Goal: Task Accomplishment & Management: Use online tool/utility

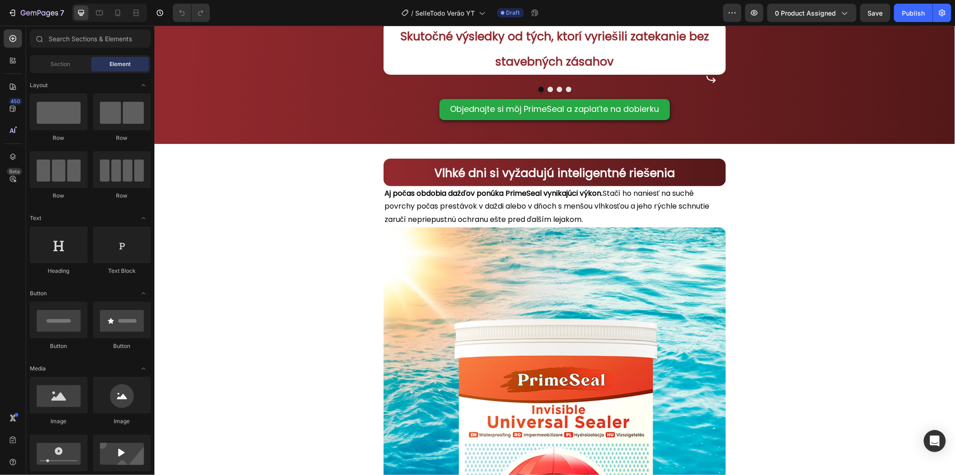
scroll to position [1527, 0]
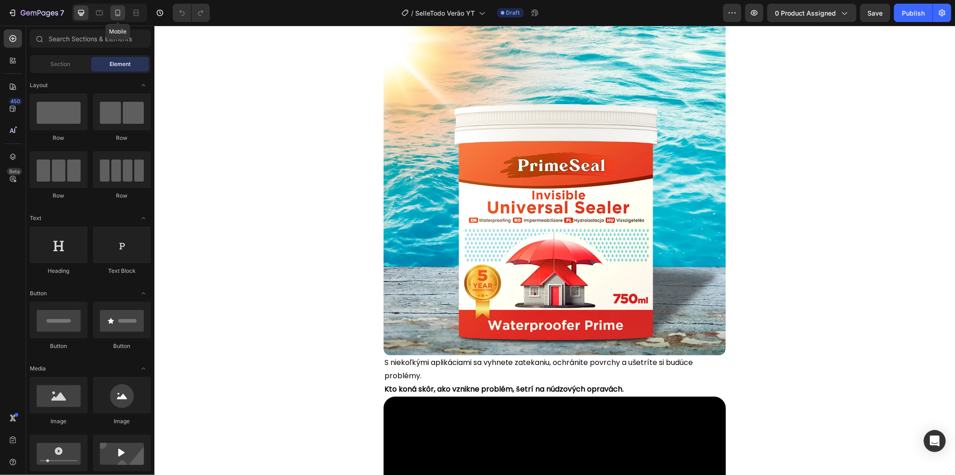
click at [115, 14] on icon at bounding box center [117, 12] width 9 height 9
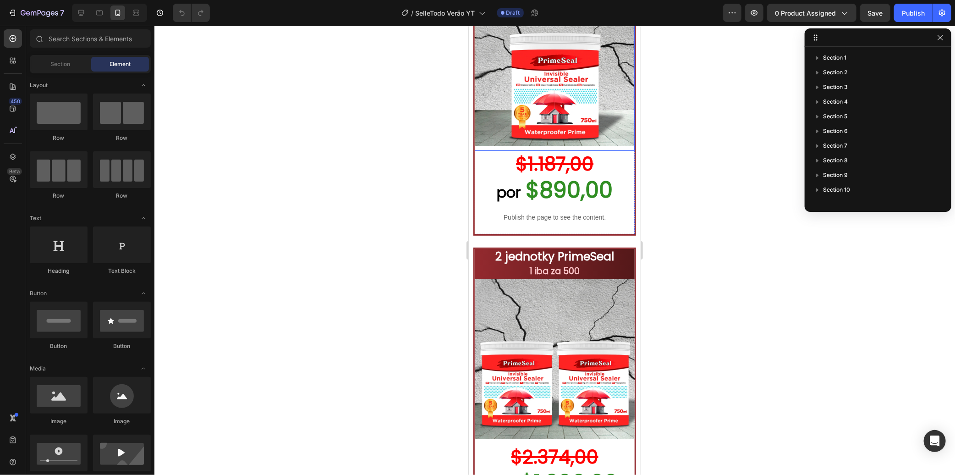
scroll to position [4327, 0]
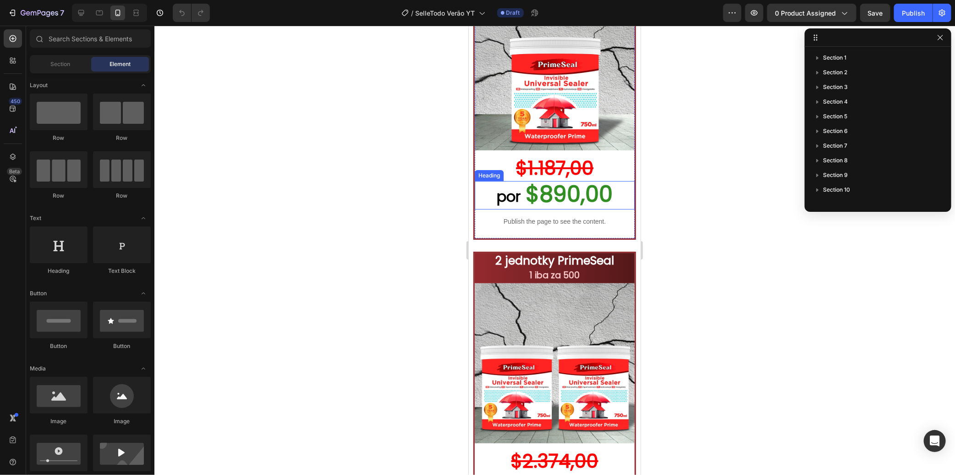
click at [561, 209] on span "$890,00" at bounding box center [568, 193] width 87 height 31
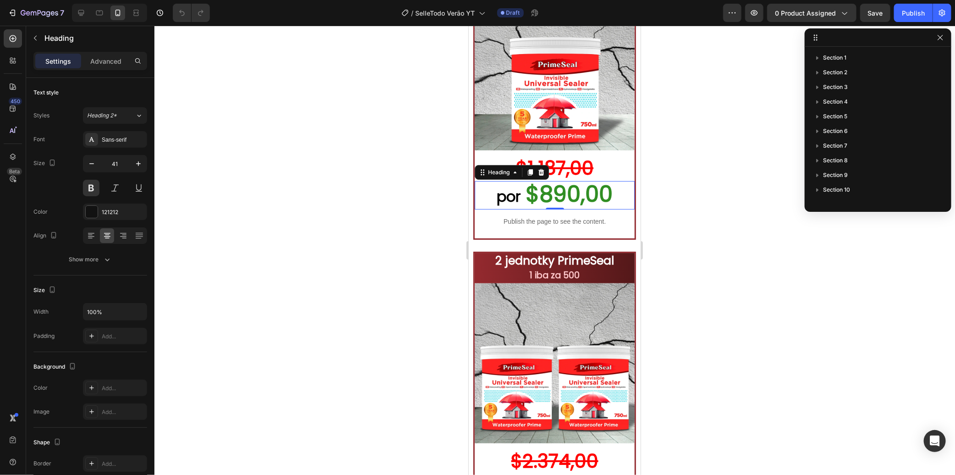
scroll to position [188, 0]
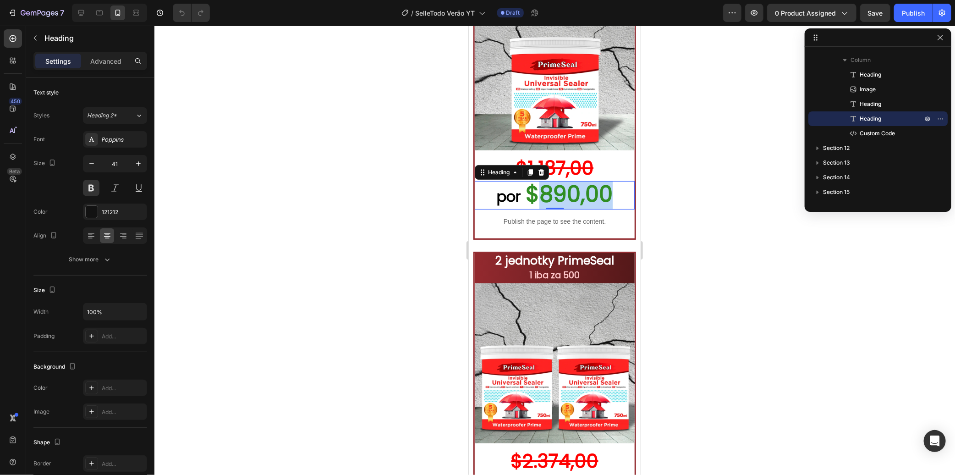
click at [567, 209] on span "$890,00" at bounding box center [568, 193] width 87 height 31
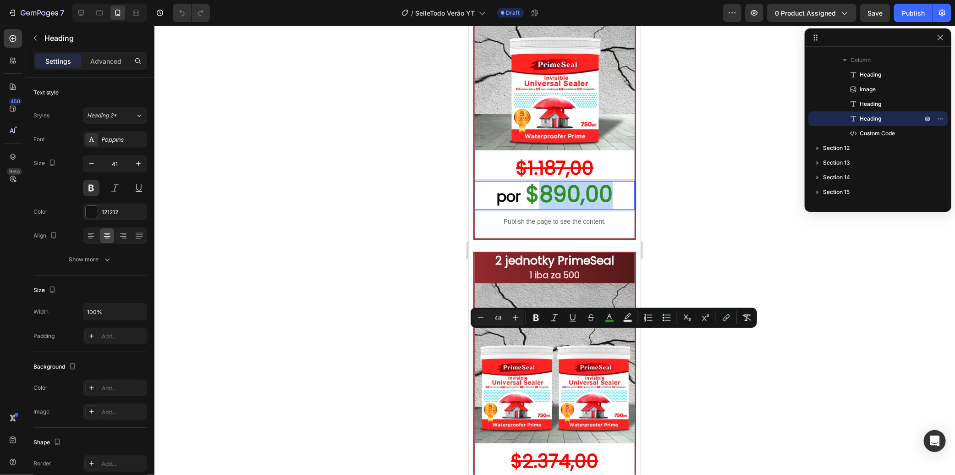
click at [612, 208] on p "por $890,00" at bounding box center [554, 194] width 158 height 27
drag, startPoint x: 613, startPoint y: 347, endPoint x: 539, endPoint y: 345, distance: 73.3
click at [539, 208] on p "por $890,00" at bounding box center [554, 194] width 158 height 27
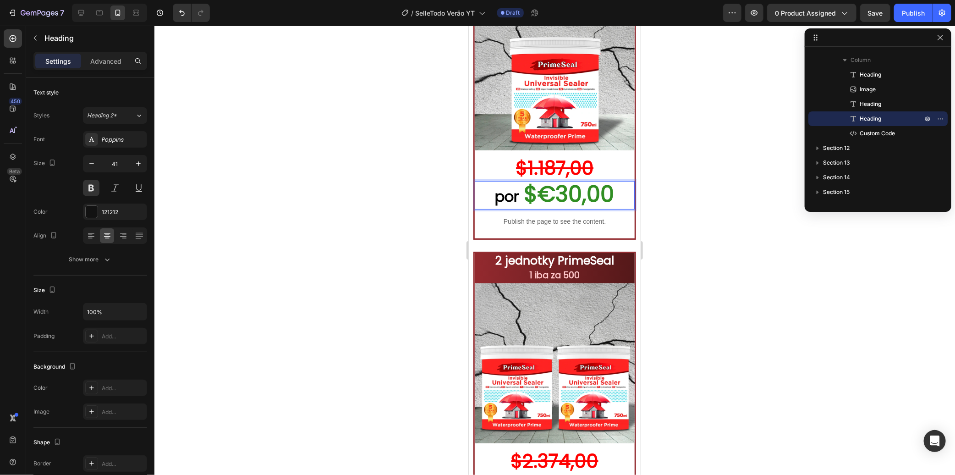
click at [538, 209] on span "$€30,00" at bounding box center [569, 193] width 90 height 31
drag, startPoint x: 542, startPoint y: 344, endPoint x: 530, endPoint y: 346, distance: 12.1
click at [531, 209] on span "€30,00" at bounding box center [569, 193] width 77 height 31
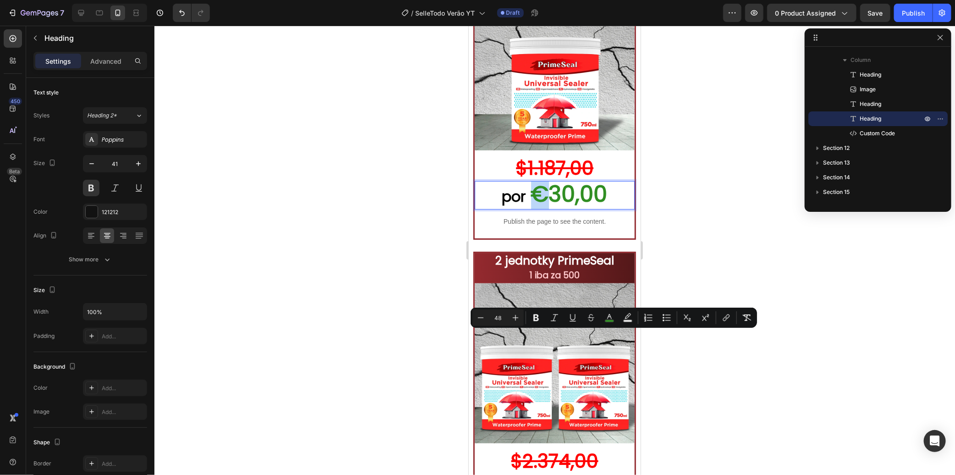
copy span "€"
click at [576, 181] on s "$1.187,00" at bounding box center [553, 167] width 77 height 26
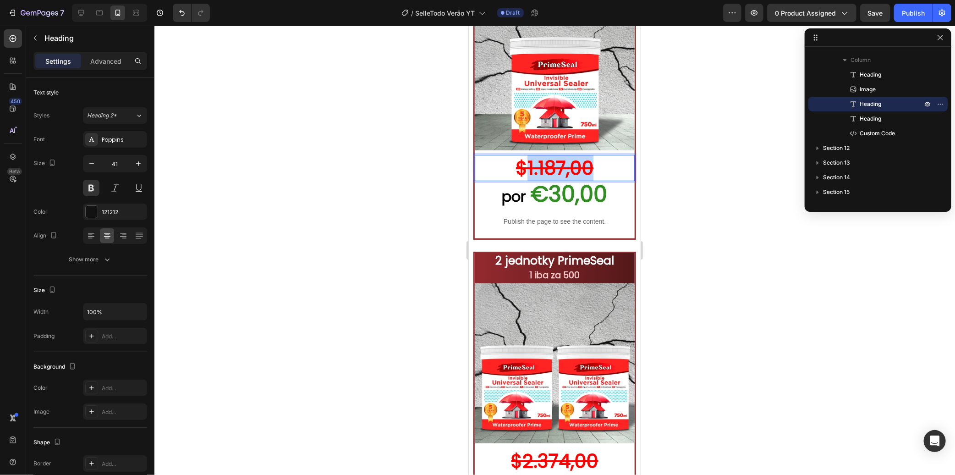
click at [575, 181] on s "$1.187,00" at bounding box center [553, 167] width 77 height 26
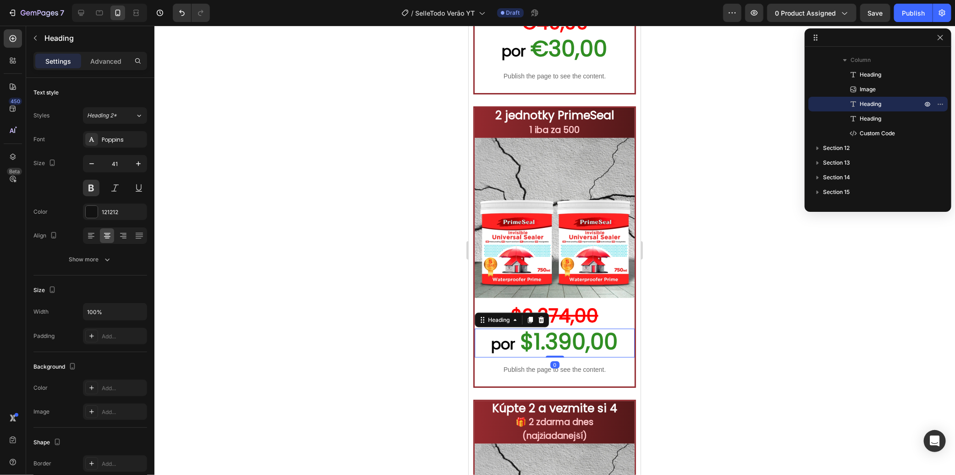
scroll to position [320, 0]
click at [540, 329] on span "$1.390,00" at bounding box center [569, 341] width 98 height 31
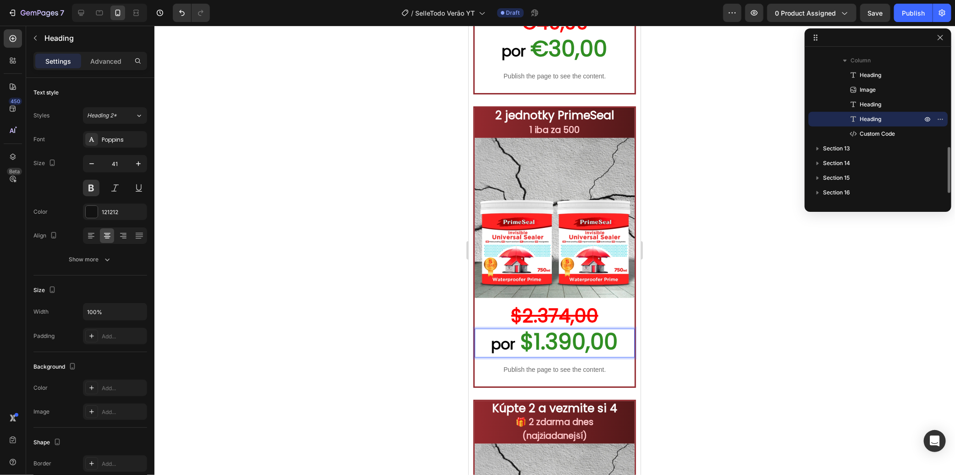
click at [542, 328] on span "$1.390,00" at bounding box center [569, 341] width 98 height 31
click at [561, 326] on span "$€" at bounding box center [569, 341] width 32 height 31
click at [576, 329] on p "por €" at bounding box center [554, 342] width 158 height 27
click at [555, 328] on span "€€40,00" at bounding box center [568, 341] width 95 height 31
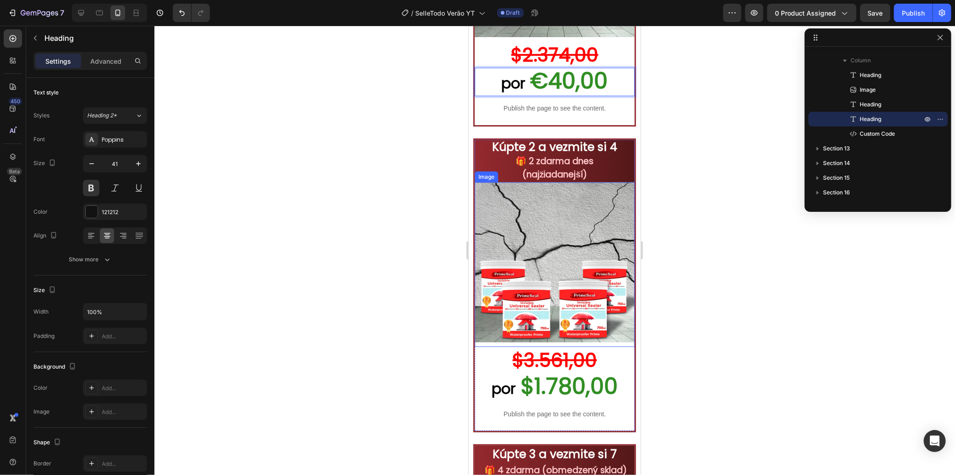
scroll to position [4887, 0]
click at [555, 370] on span "$1.780,00" at bounding box center [568, 385] width 97 height 31
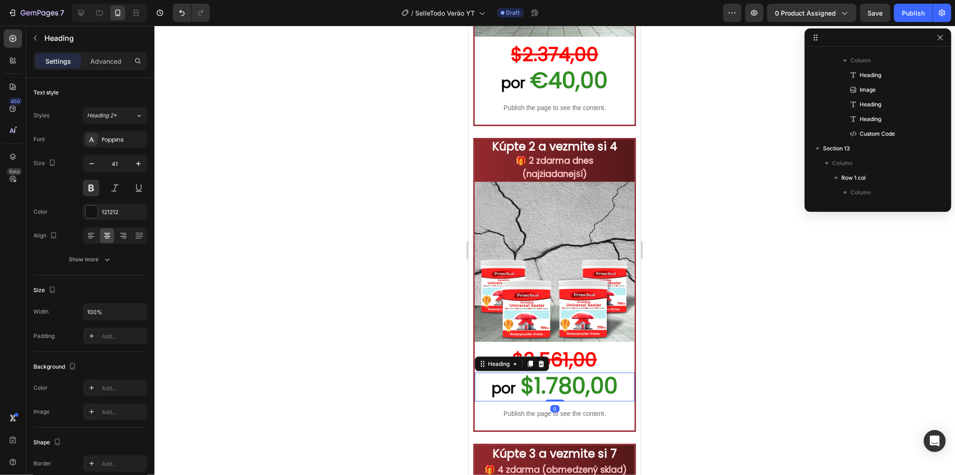
scroll to position [452, 0]
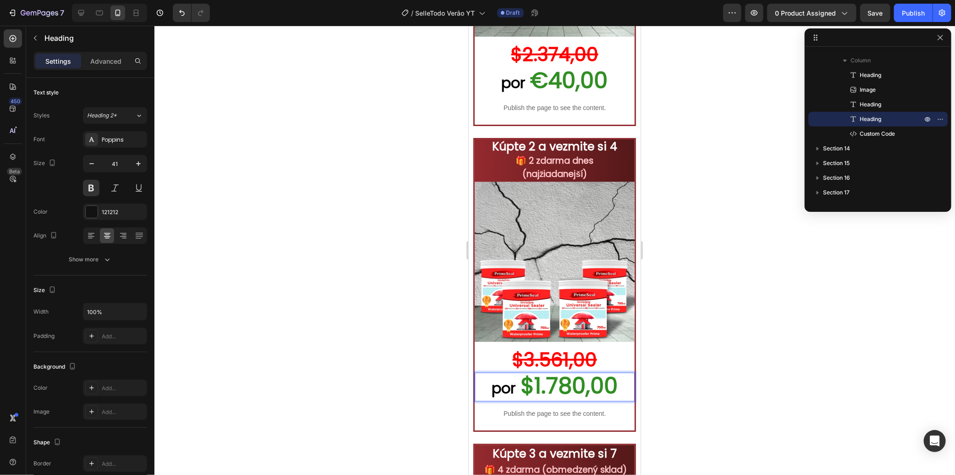
click at [565, 374] on span "$1.780,00" at bounding box center [568, 385] width 97 height 31
click at [539, 372] on span "$€60,00" at bounding box center [568, 385] width 91 height 31
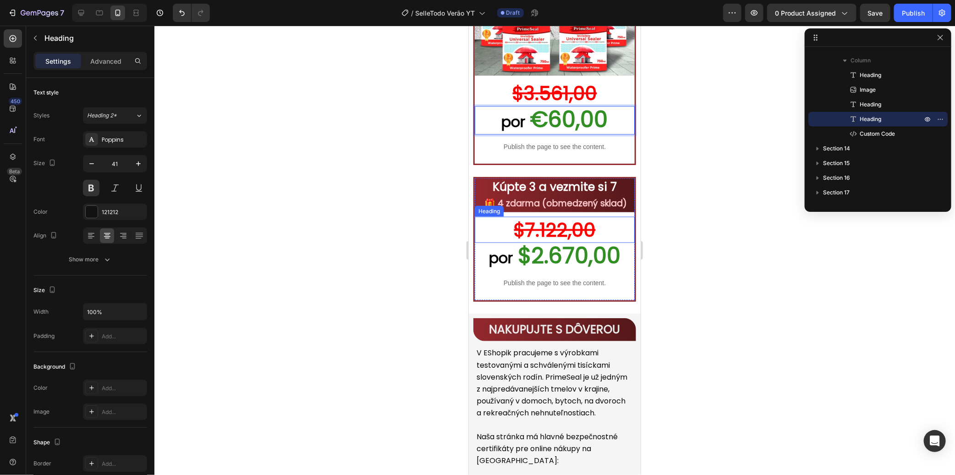
scroll to position [5192, 0]
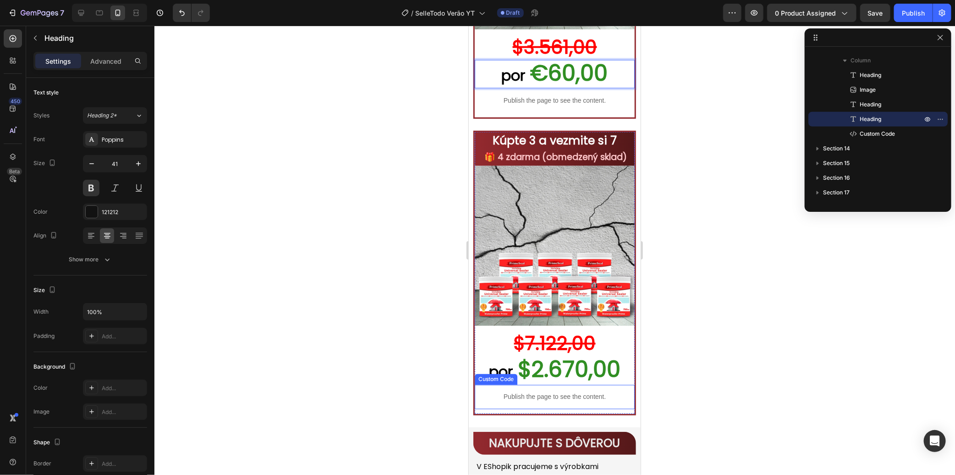
click at [563, 354] on span "$2.670,00" at bounding box center [568, 369] width 103 height 31
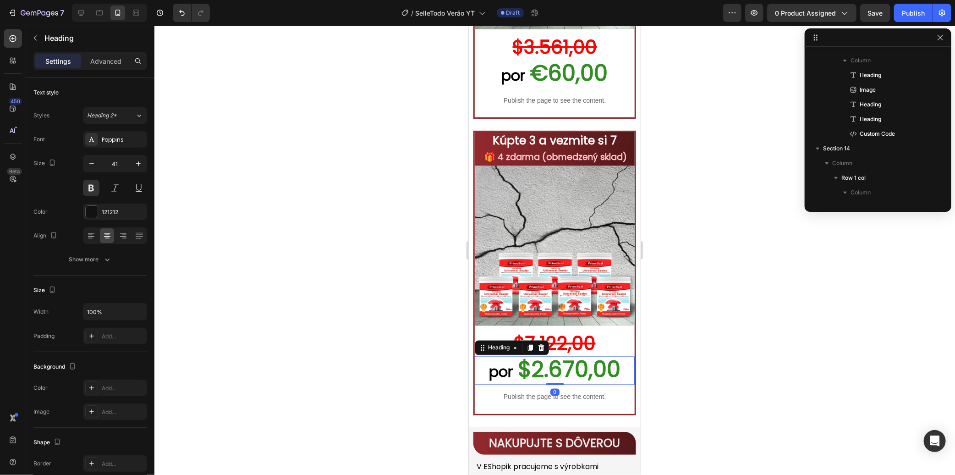
scroll to position [582, 0]
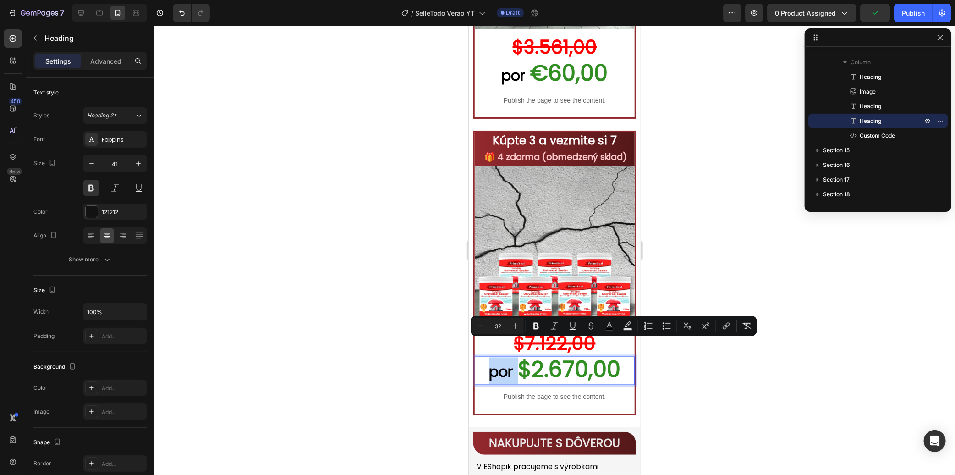
click at [601, 354] on span "$2.670,00" at bounding box center [568, 369] width 103 height 31
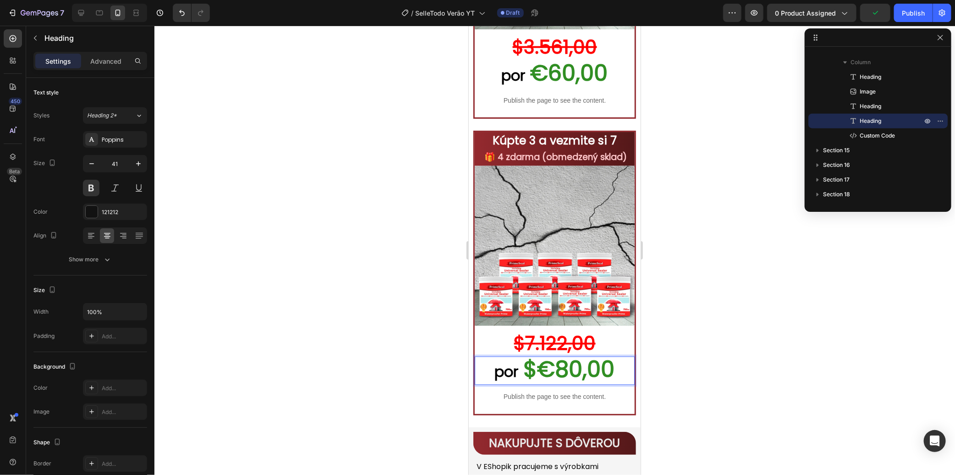
click at [534, 354] on span "$€80,00" at bounding box center [568, 369] width 91 height 31
click at [662, 341] on div at bounding box center [554, 250] width 800 height 449
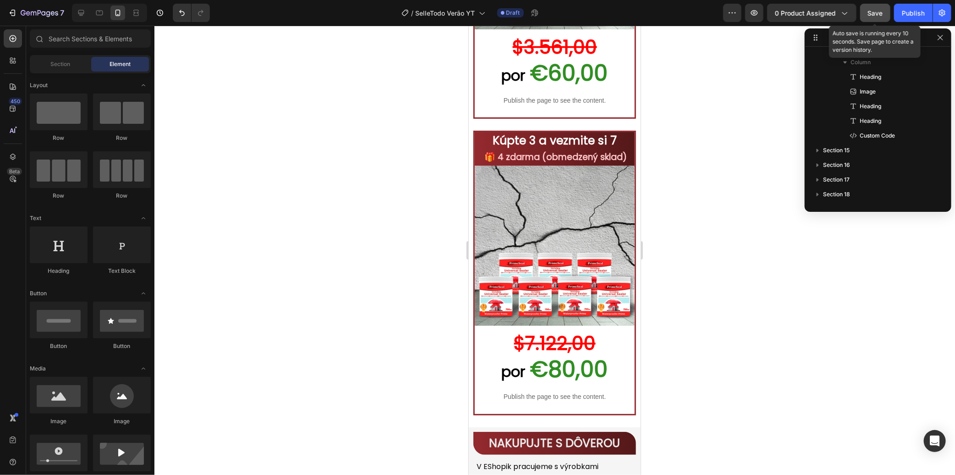
click at [869, 8] on div "Save" at bounding box center [875, 13] width 15 height 10
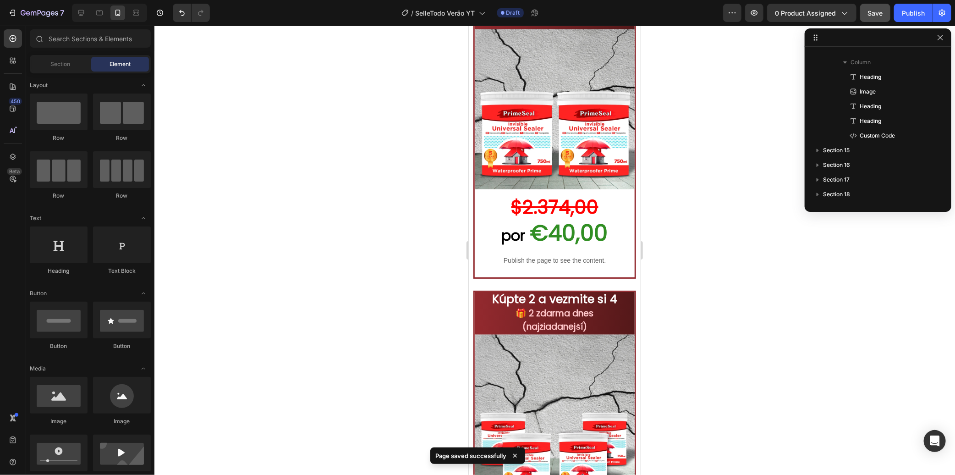
scroll to position [4785, 0]
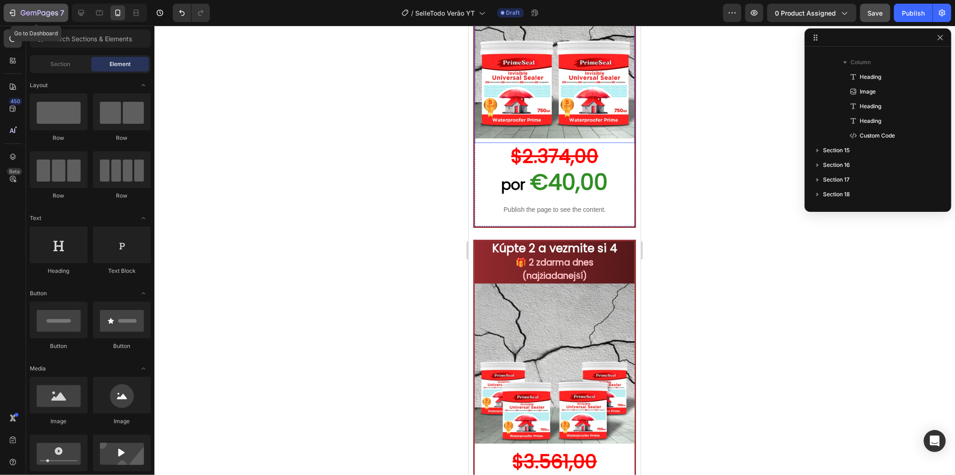
click at [44, 10] on icon "button" at bounding box center [40, 14] width 38 height 8
